Goal: Task Accomplishment & Management: Complete application form

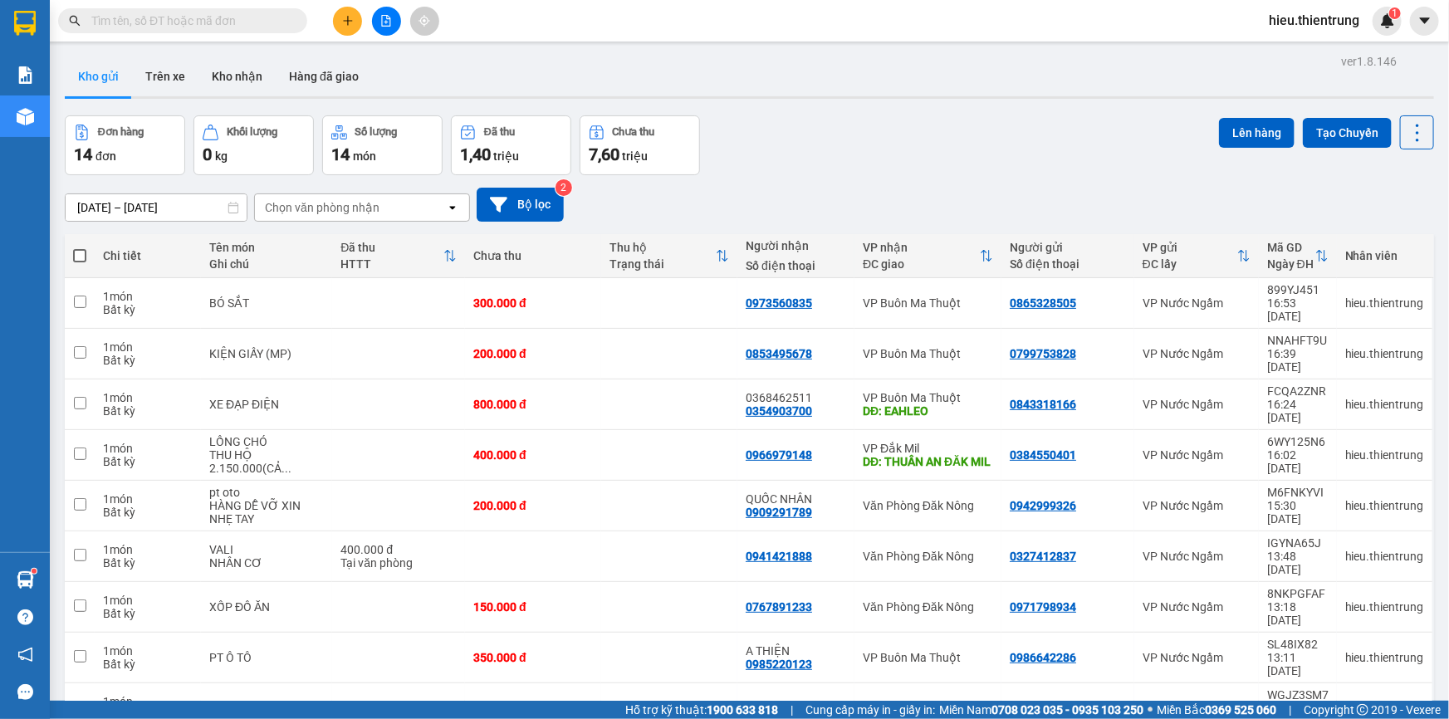
click at [349, 28] on button at bounding box center [347, 21] width 29 height 29
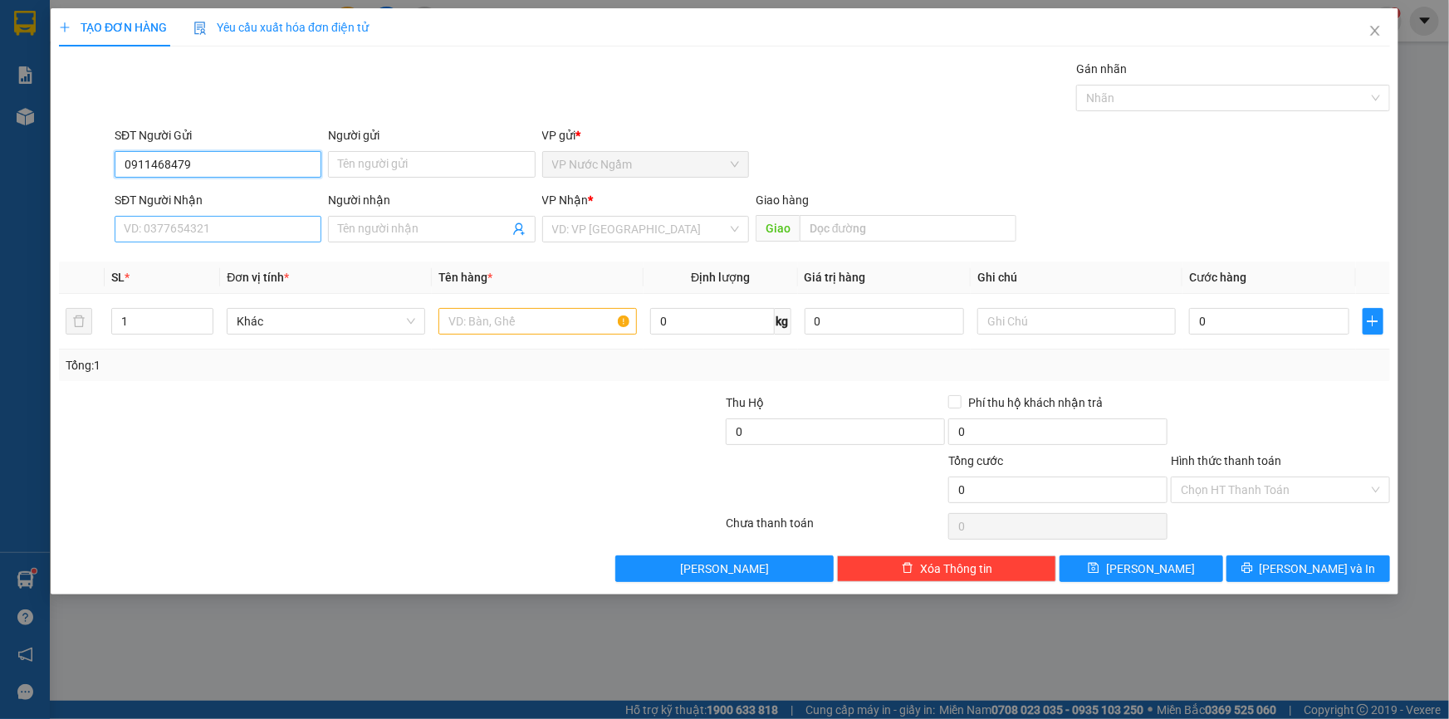
type input "0911468479"
click at [199, 225] on input "SĐT Người Nhận" at bounding box center [218, 229] width 207 height 27
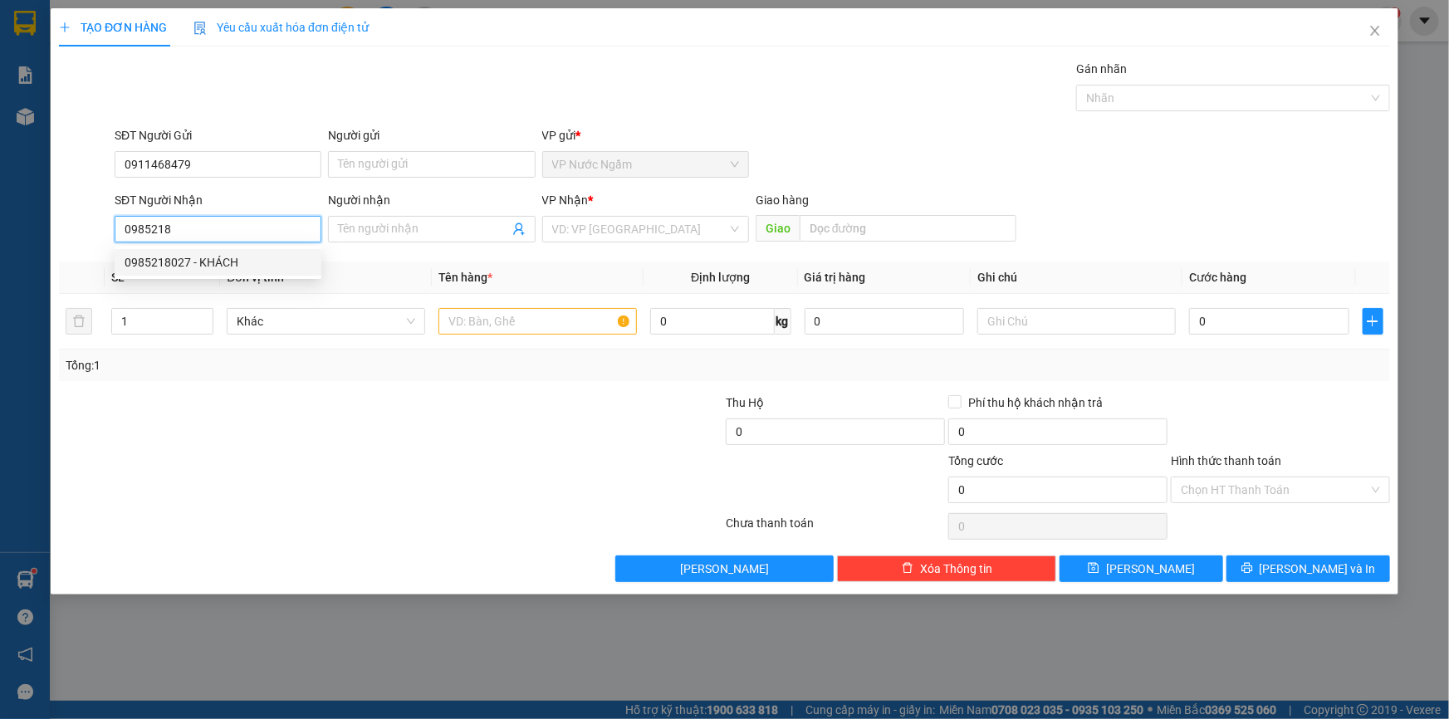
click at [223, 262] on div "0985218027 - KHÁCH" at bounding box center [218, 262] width 187 height 18
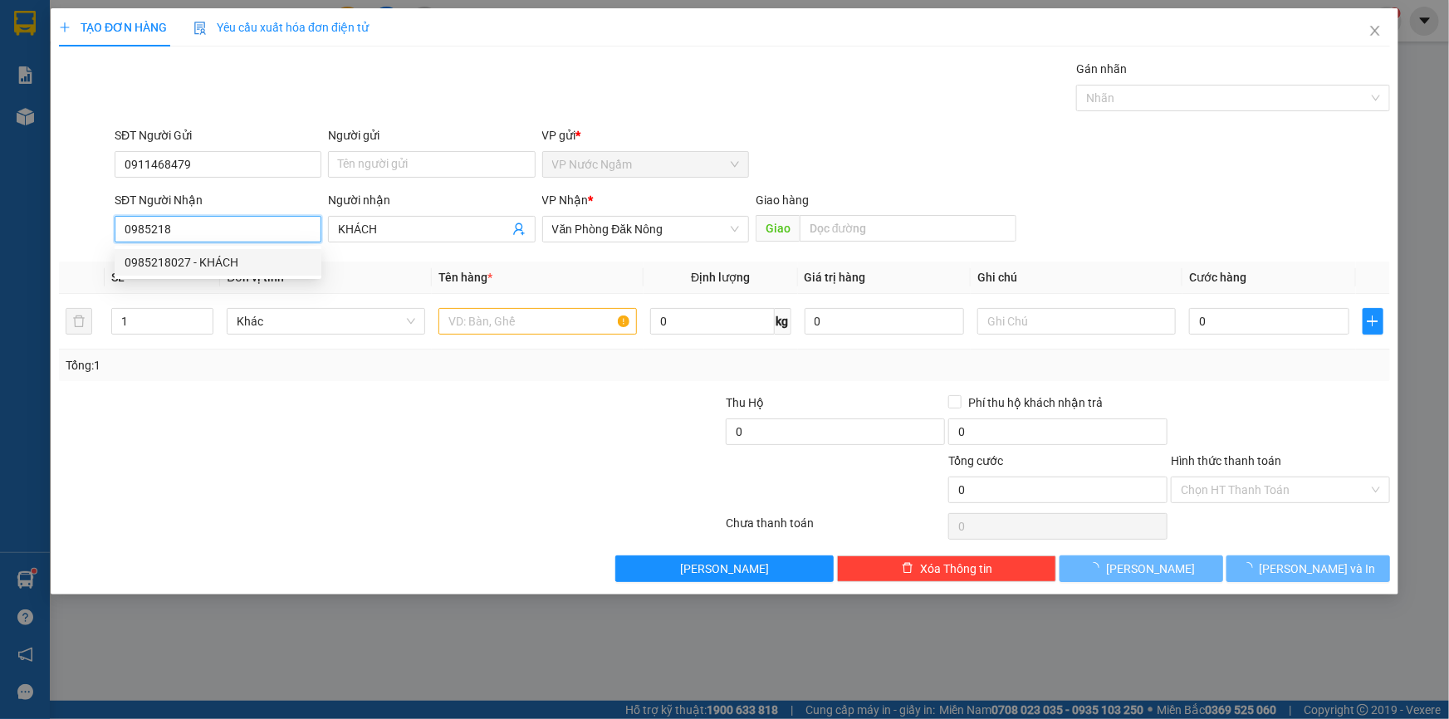
type input "0985218027"
type input "KHÁCH"
type input "300.000"
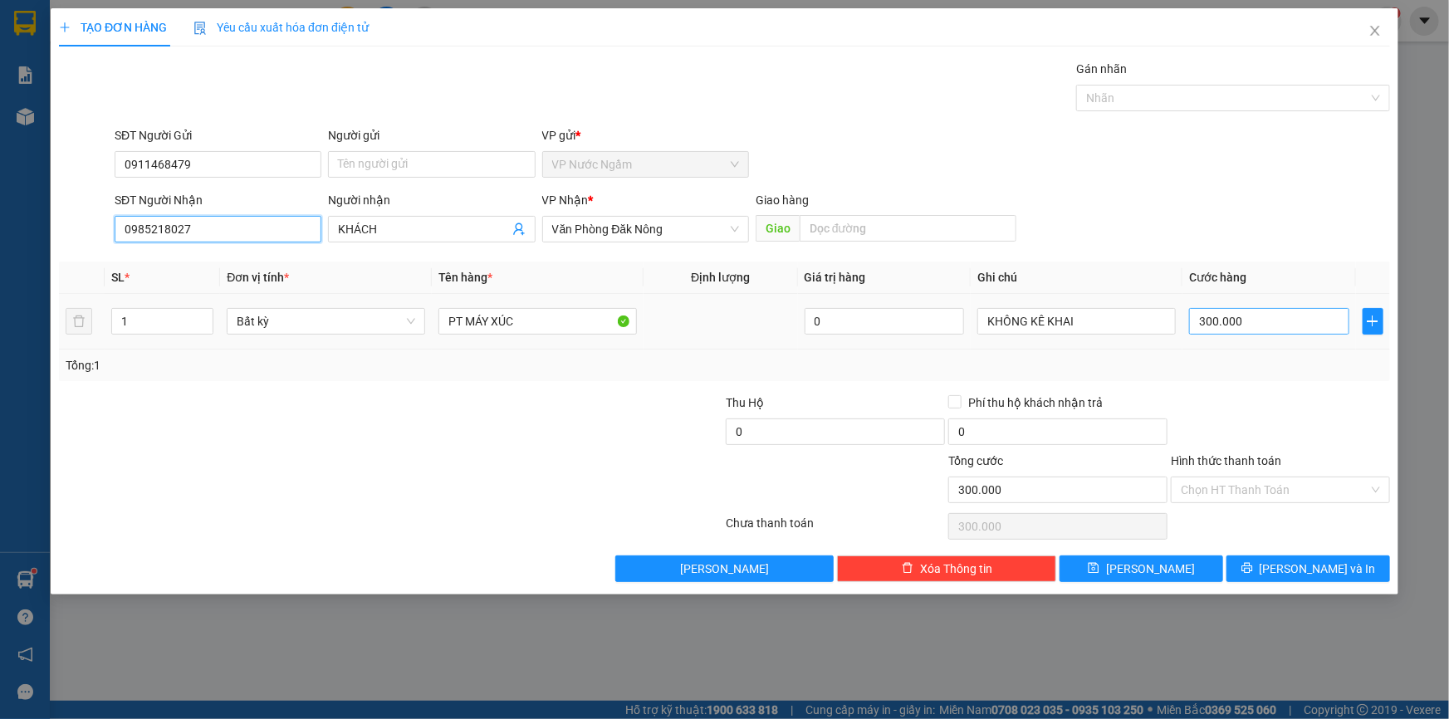
type input "0985218027"
click at [1299, 316] on input "300.000" at bounding box center [1269, 321] width 160 height 27
type input "1"
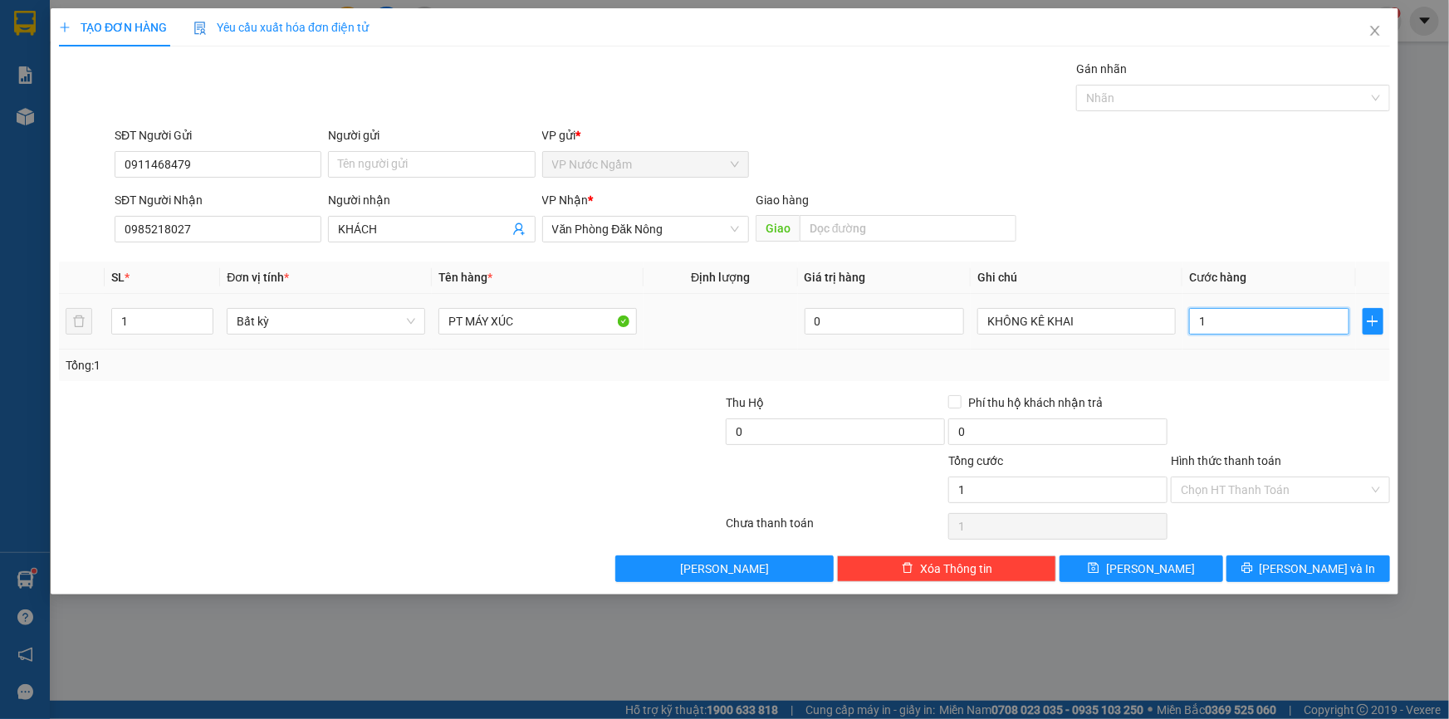
type input "13"
type input "130"
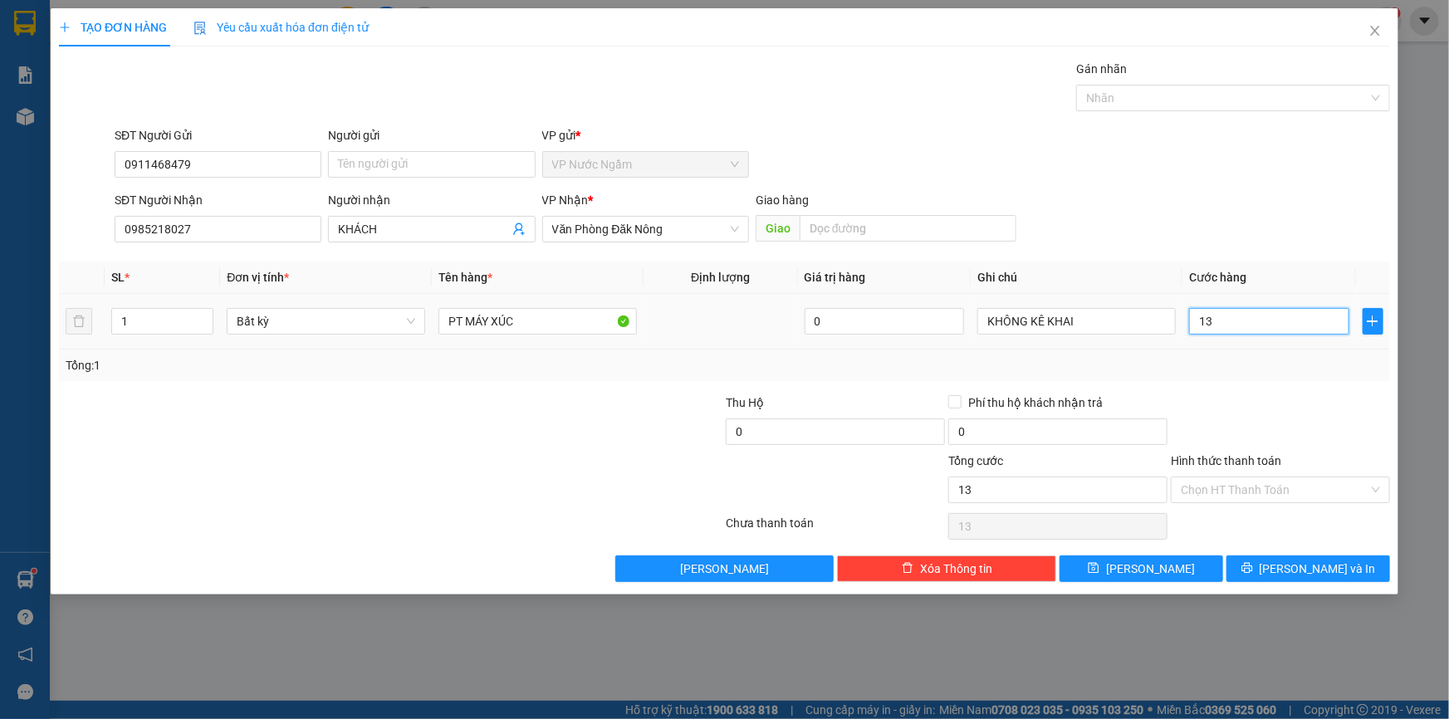
type input "130"
type input "1.300"
type input "13.000"
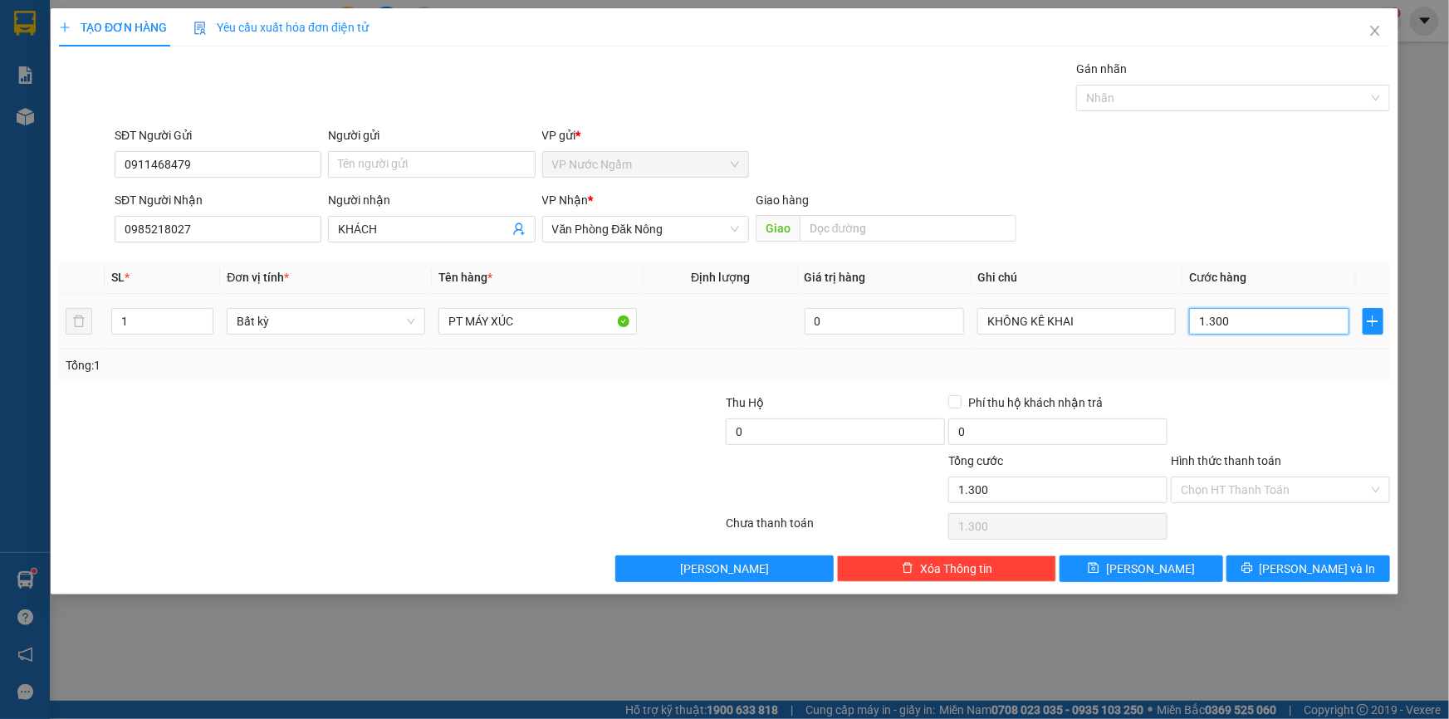
type input "13.000"
type input "130.000"
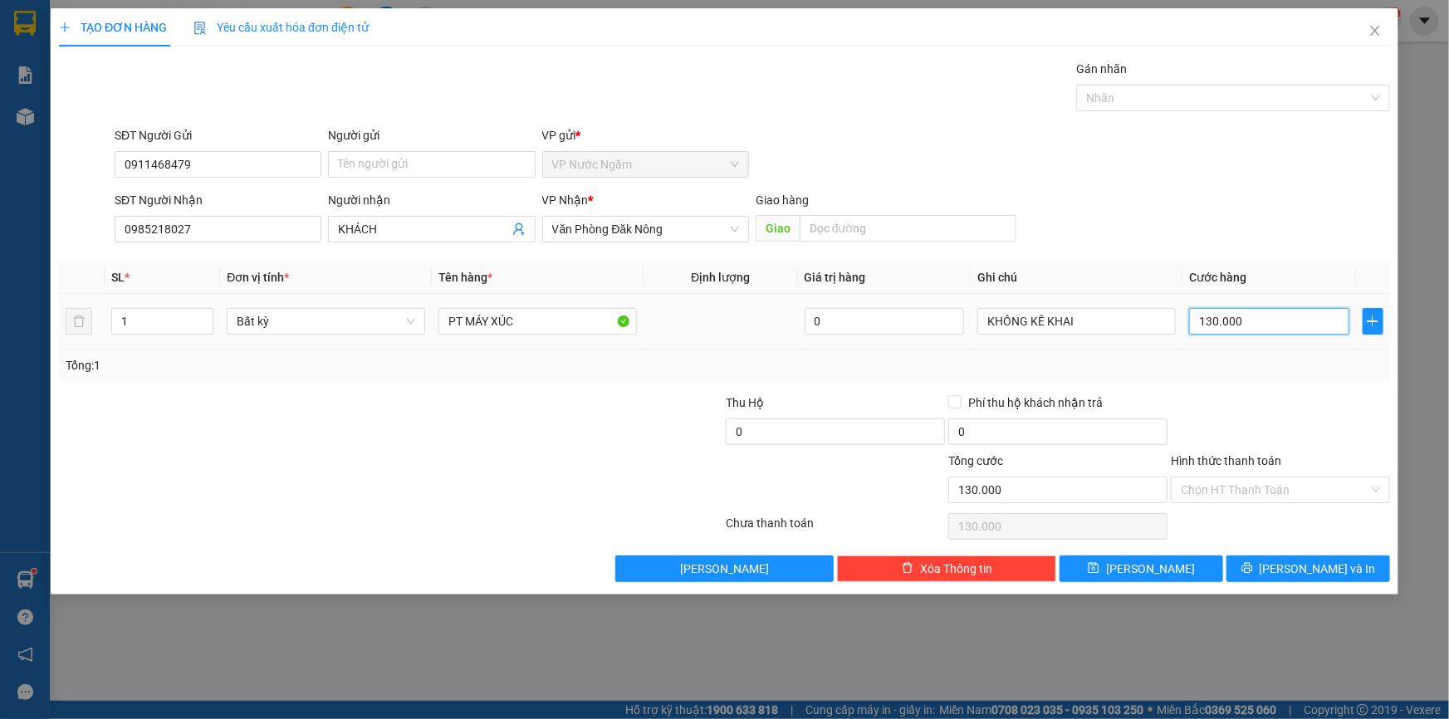
type input "1.300.000"
type input "13.000.000"
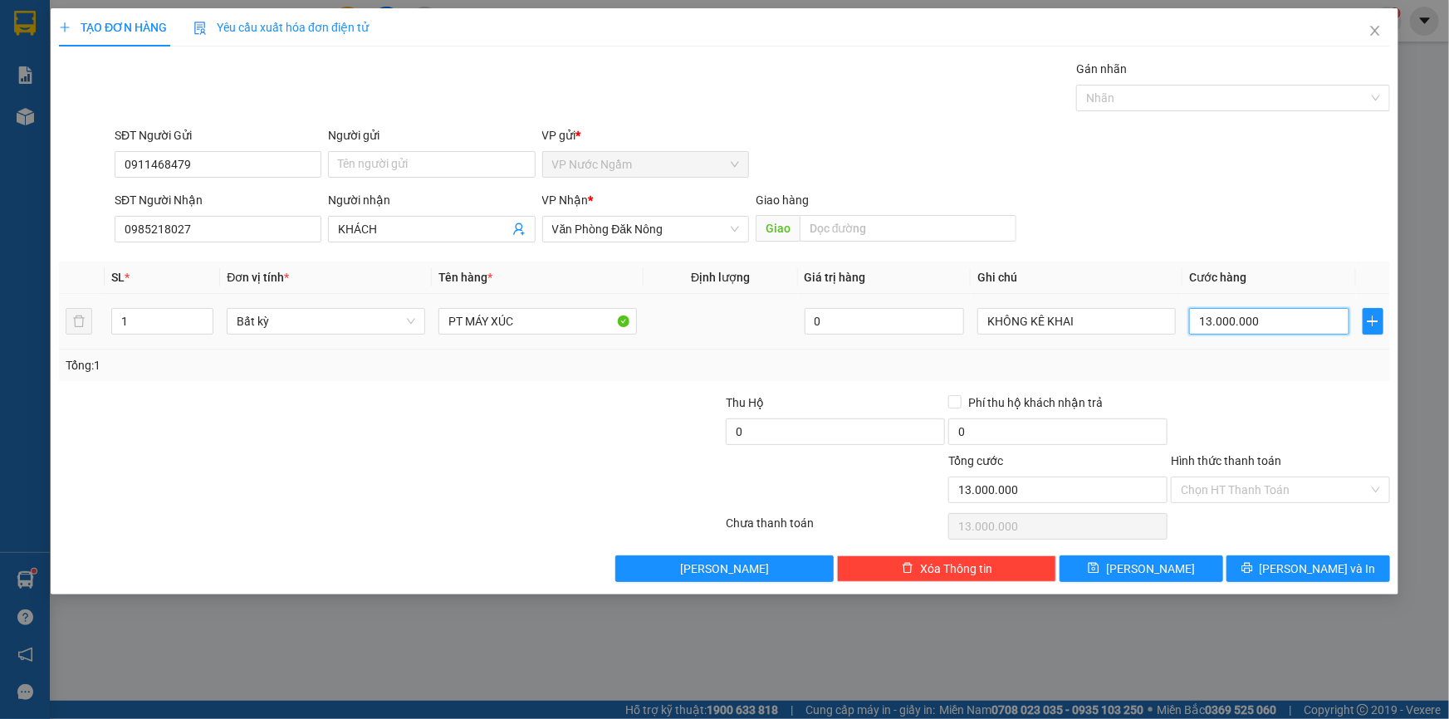
type input "1.300.000"
click at [1299, 566] on span "[PERSON_NAME] và In" at bounding box center [1318, 569] width 116 height 18
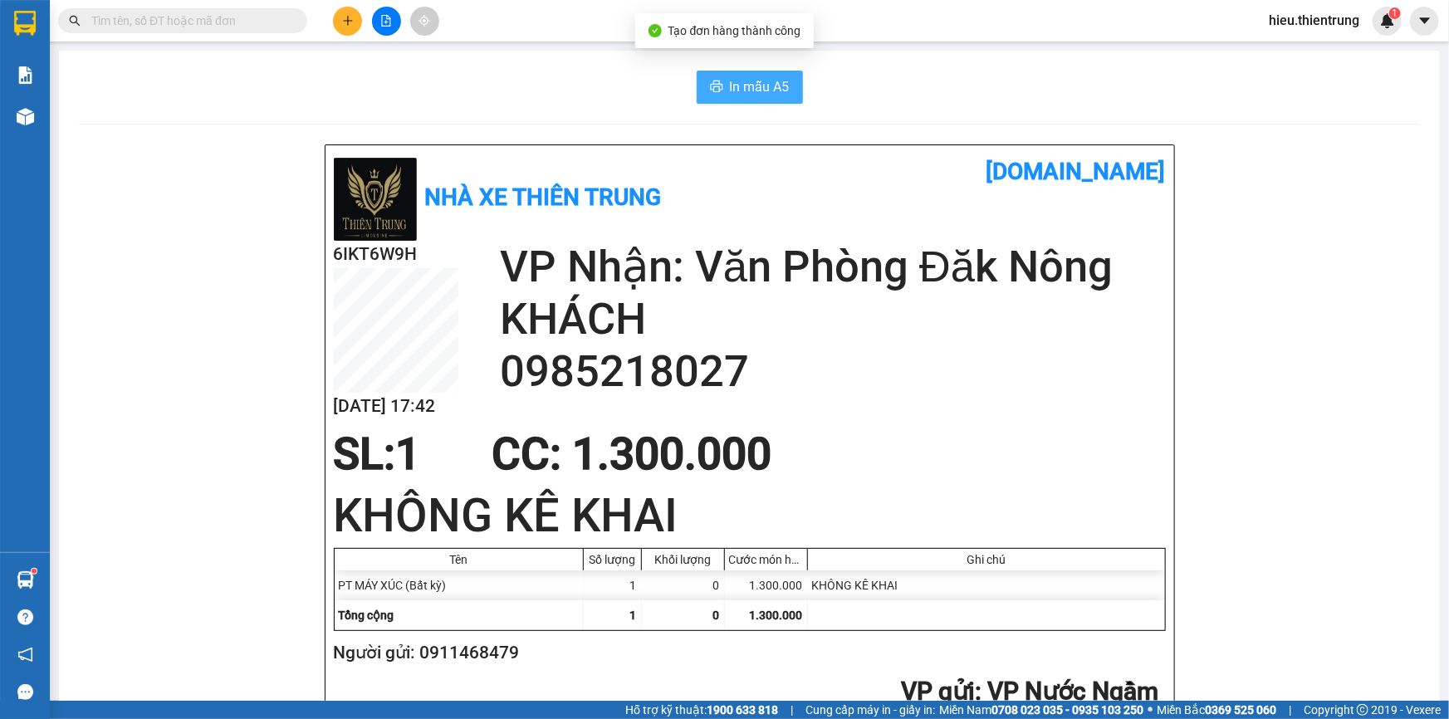
click at [782, 96] on span "In mẫu A5" at bounding box center [760, 86] width 60 height 21
click at [355, 22] on button at bounding box center [347, 21] width 29 height 29
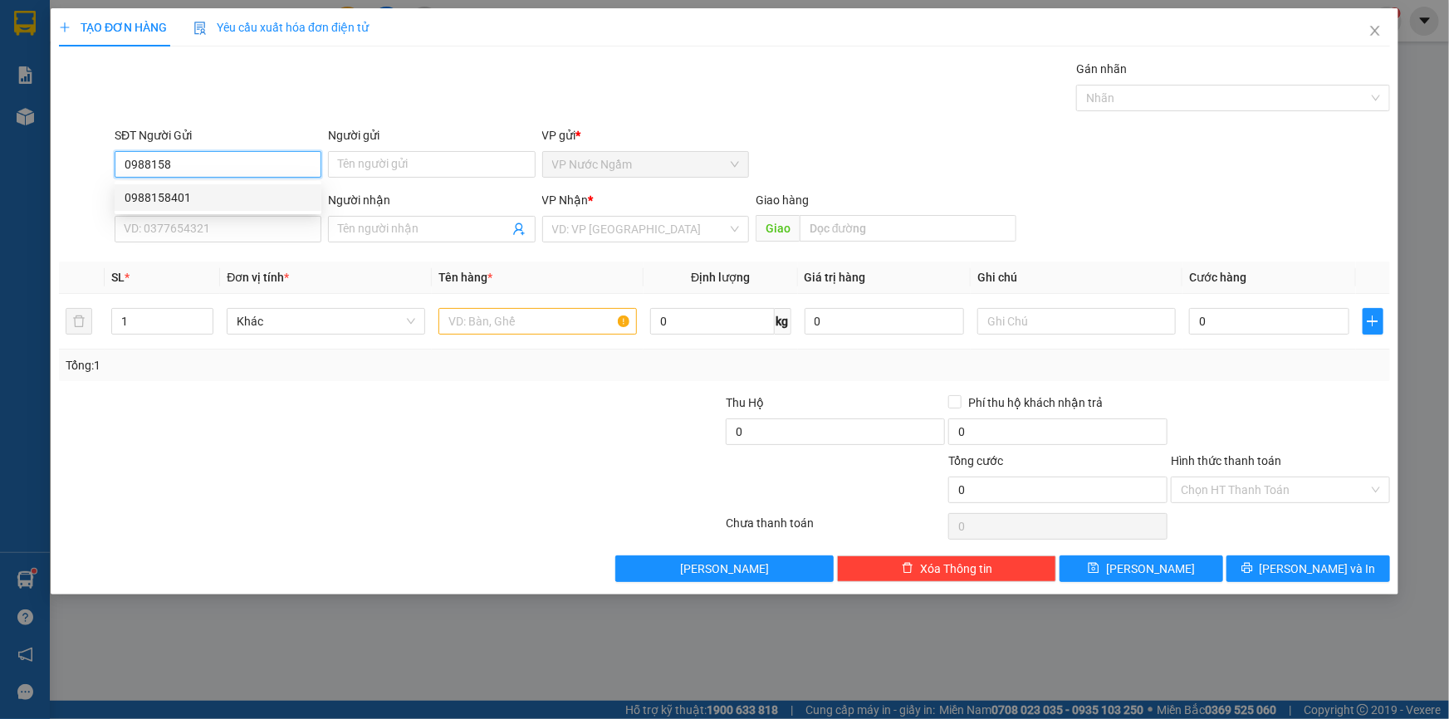
click at [213, 198] on div "0988158401" at bounding box center [218, 198] width 187 height 18
type input "0988158401"
type input "0968299382"
type input "BÍCH THỦY"
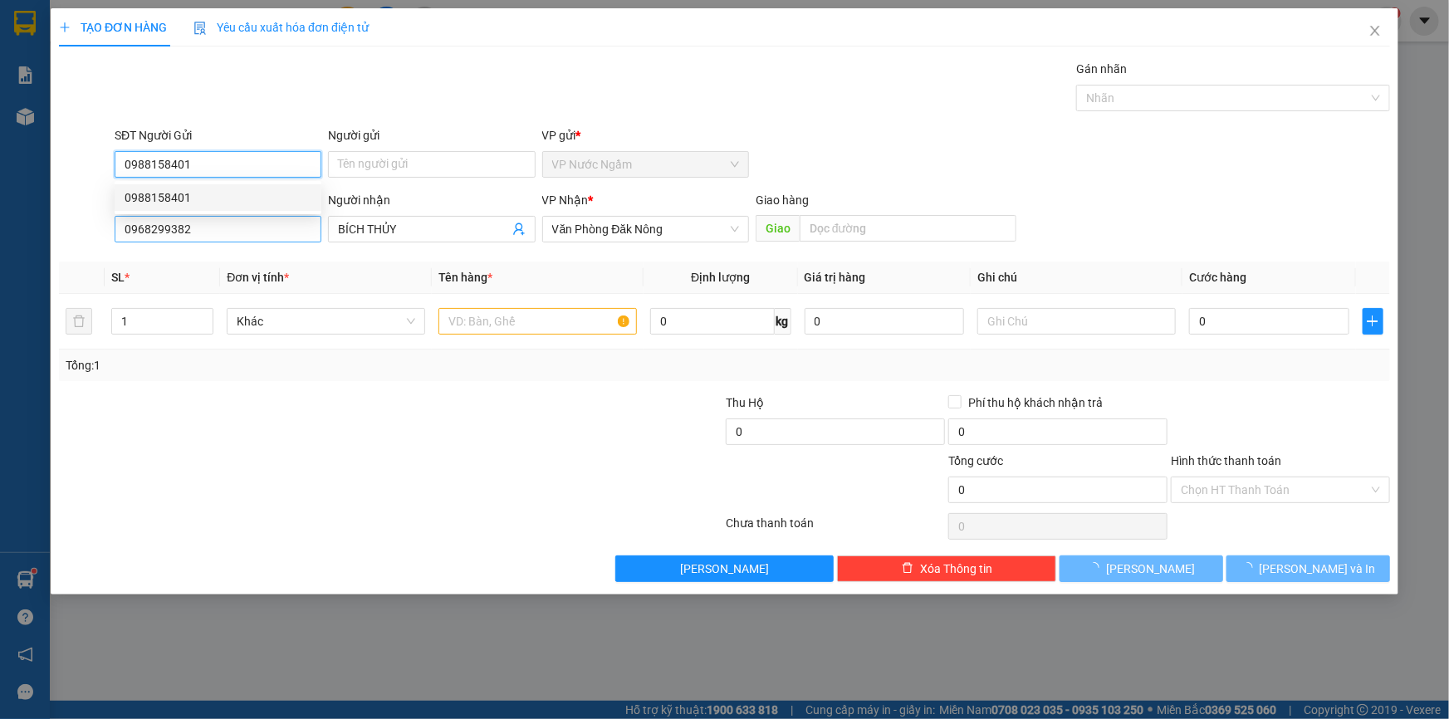
type input "100.000"
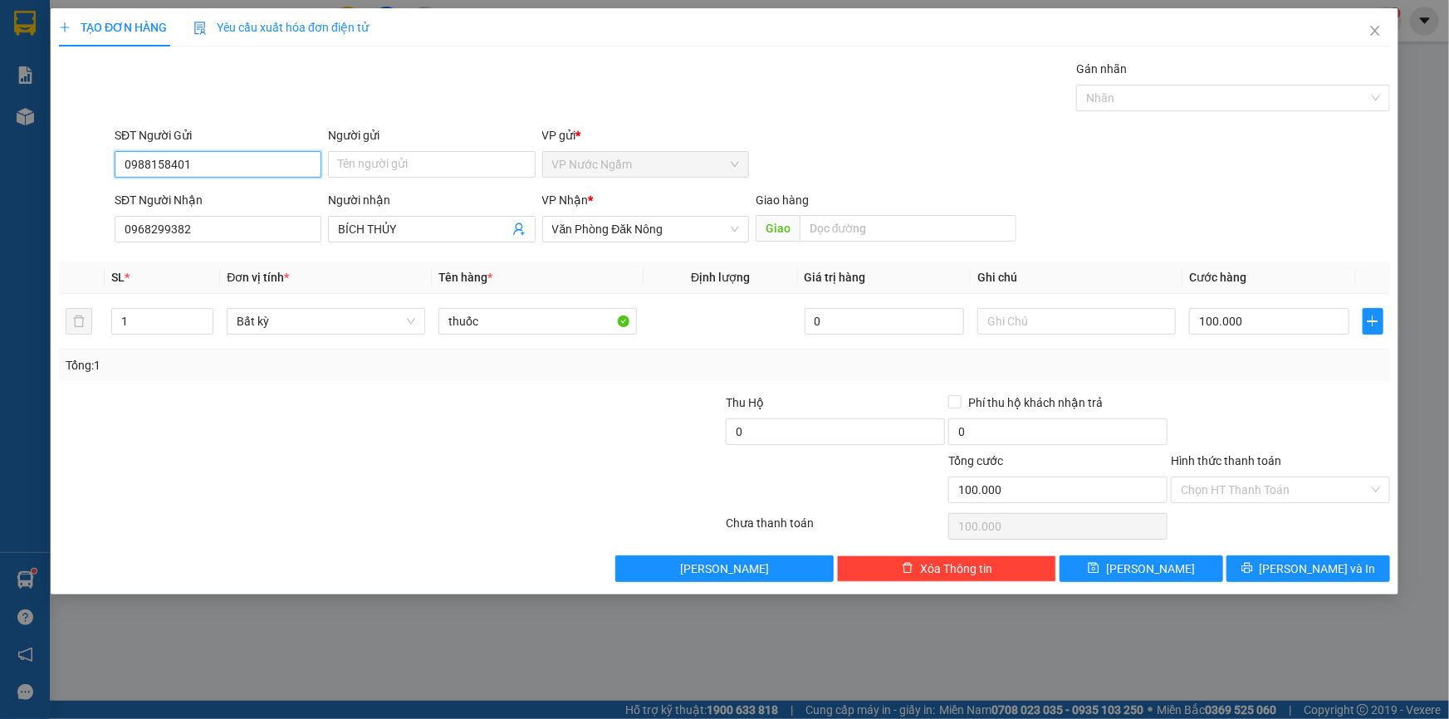
type input "0988158401"
drag, startPoint x: 1268, startPoint y: 468, endPoint x: 1268, endPoint y: 488, distance: 19.9
click at [1267, 486] on div "Hình thức thanh toán Chọn HT Thanh Toán" at bounding box center [1280, 481] width 219 height 58
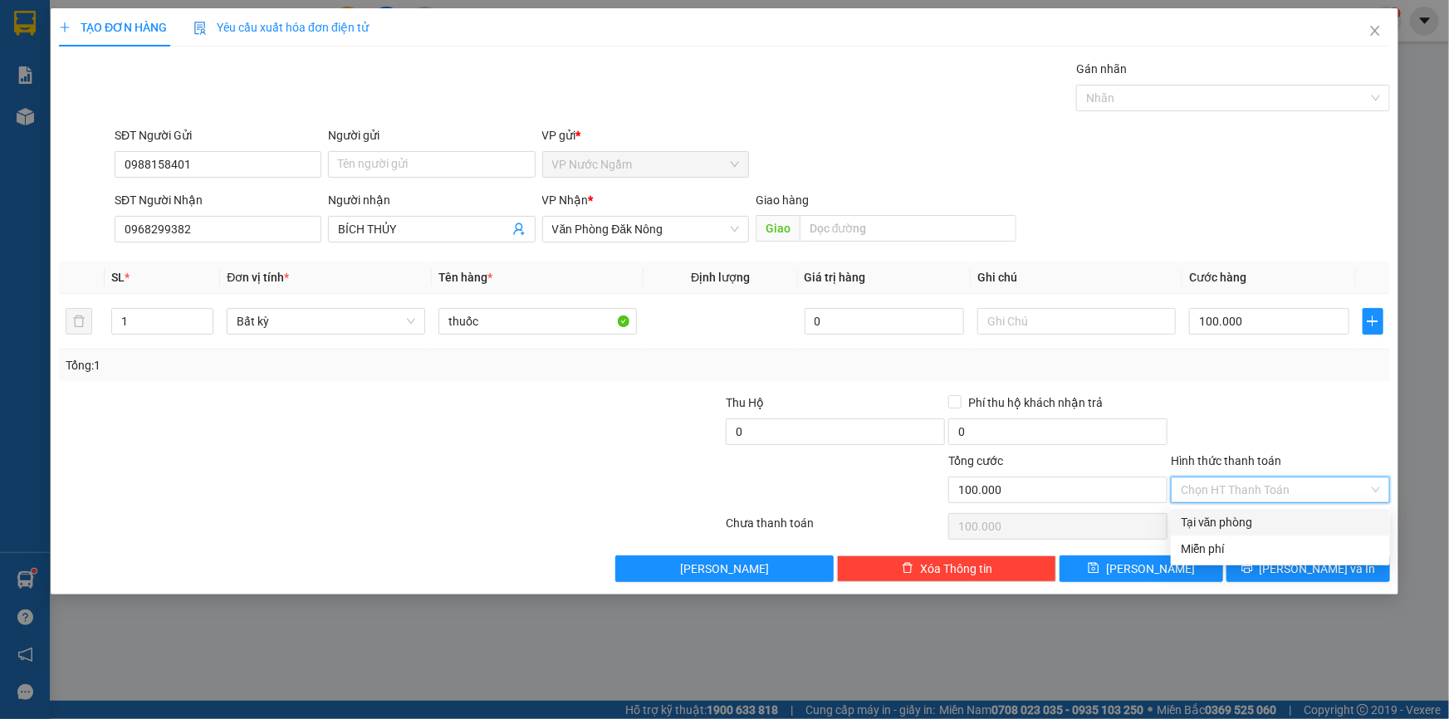
click at [1268, 488] on input "Hình thức thanh toán" at bounding box center [1275, 490] width 188 height 25
click at [1266, 515] on div "Tại văn phòng" at bounding box center [1280, 522] width 199 height 18
type input "0"
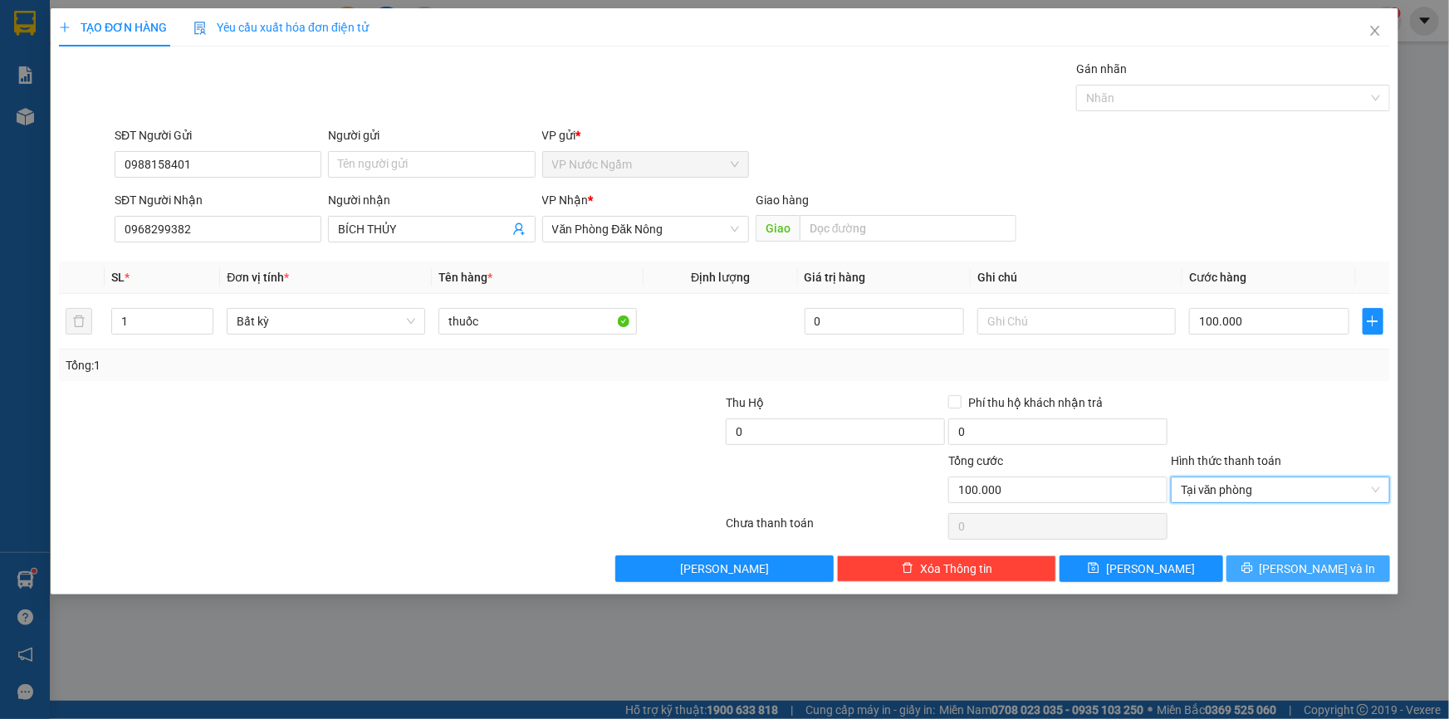
click at [1297, 561] on span "[PERSON_NAME] và In" at bounding box center [1318, 569] width 116 height 18
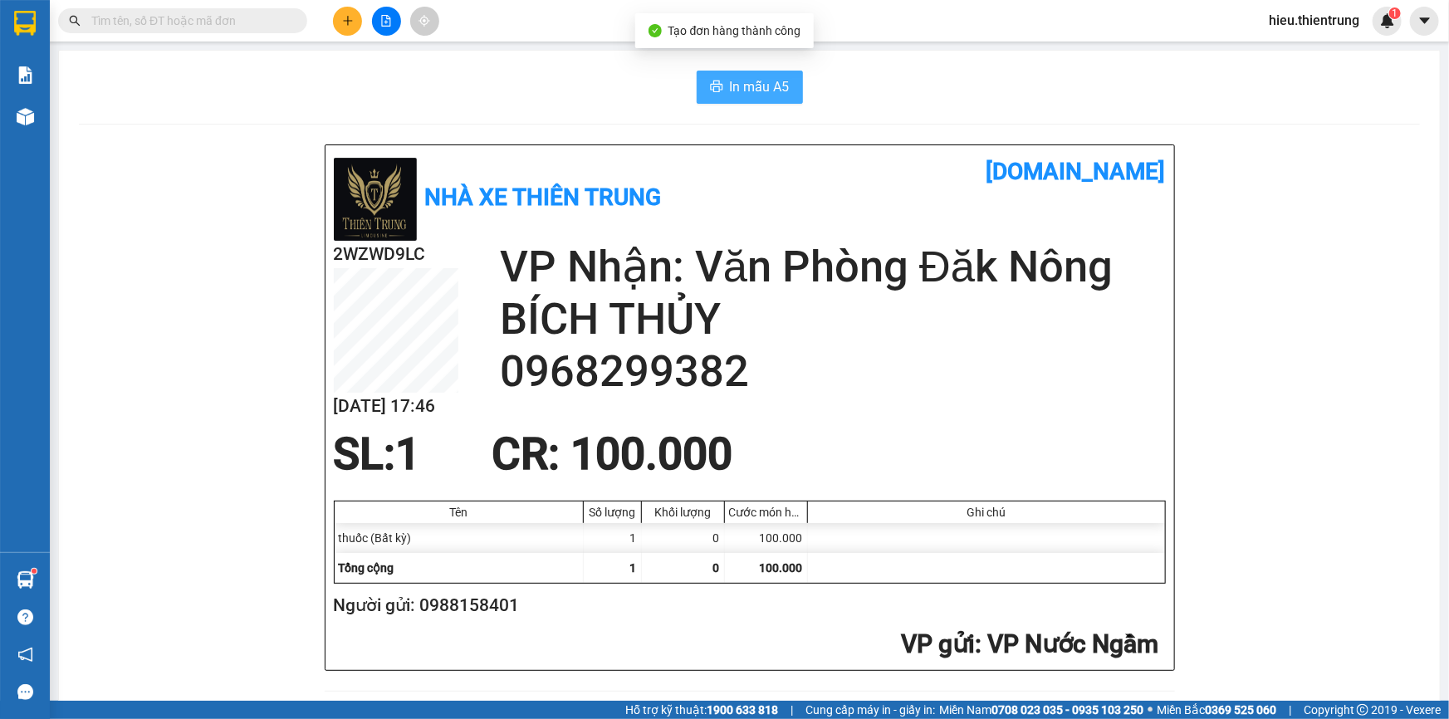
click at [743, 91] on span "In mẫu A5" at bounding box center [760, 86] width 60 height 21
